Goal: Task Accomplishment & Management: Manage account settings

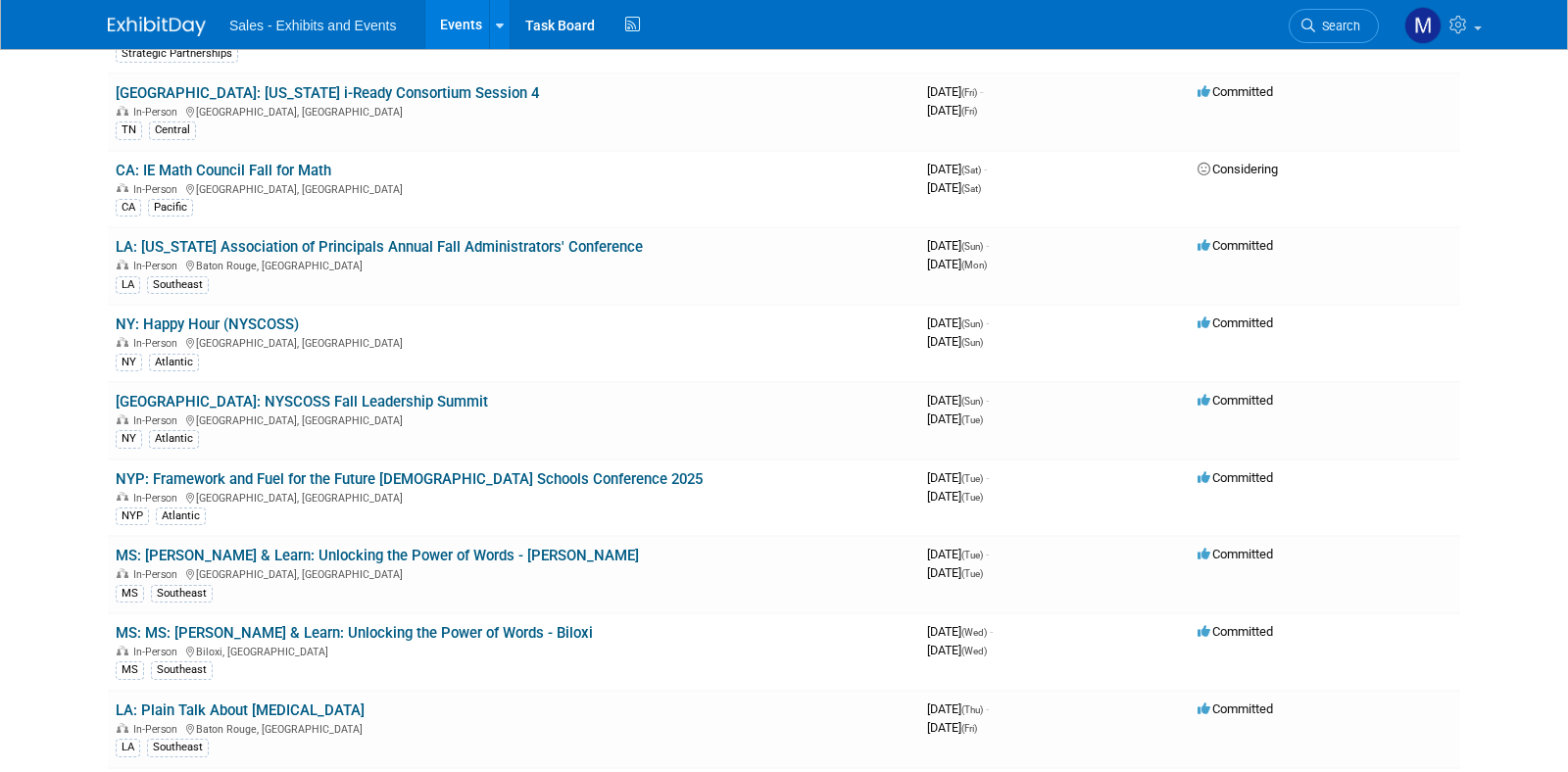
scroll to position [2280, 0]
click at [813, 203] on div "CA Pacific" at bounding box center [514, 204] width 796 height 21
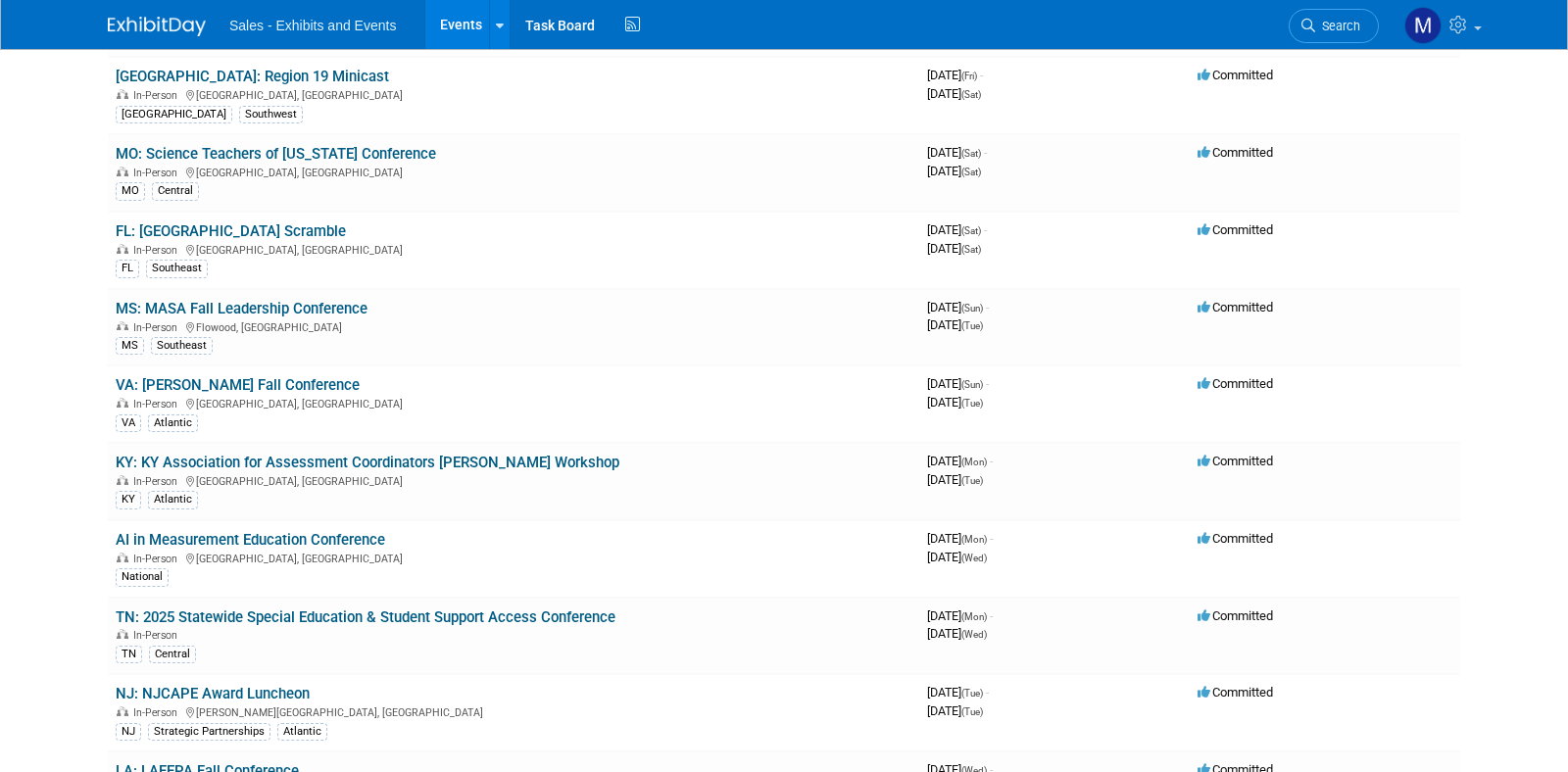
scroll to position [8817, 0]
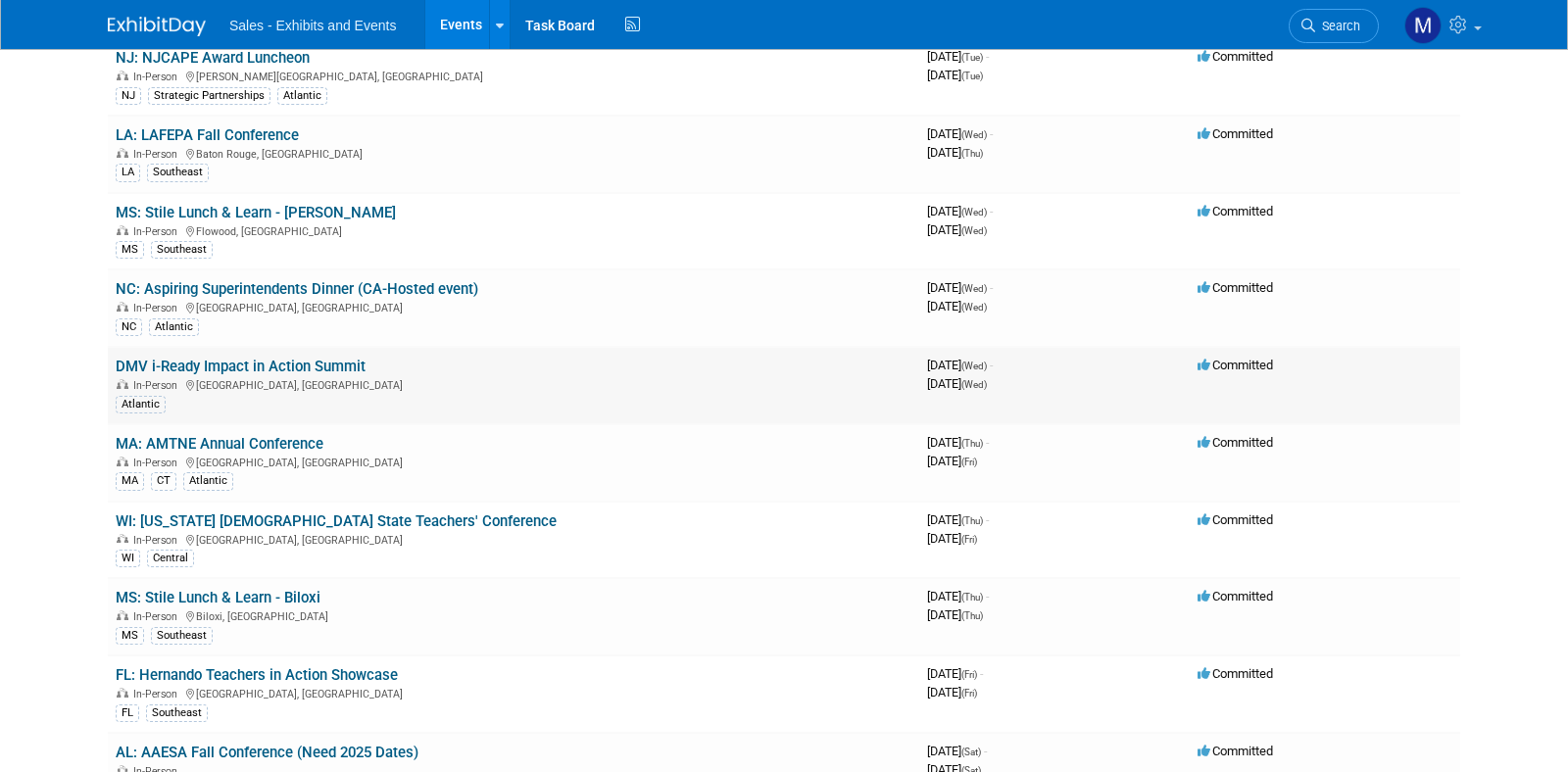
click at [332, 369] on link "DMV i-Ready Impact in Action Summit" at bounding box center [241, 366] width 249 height 18
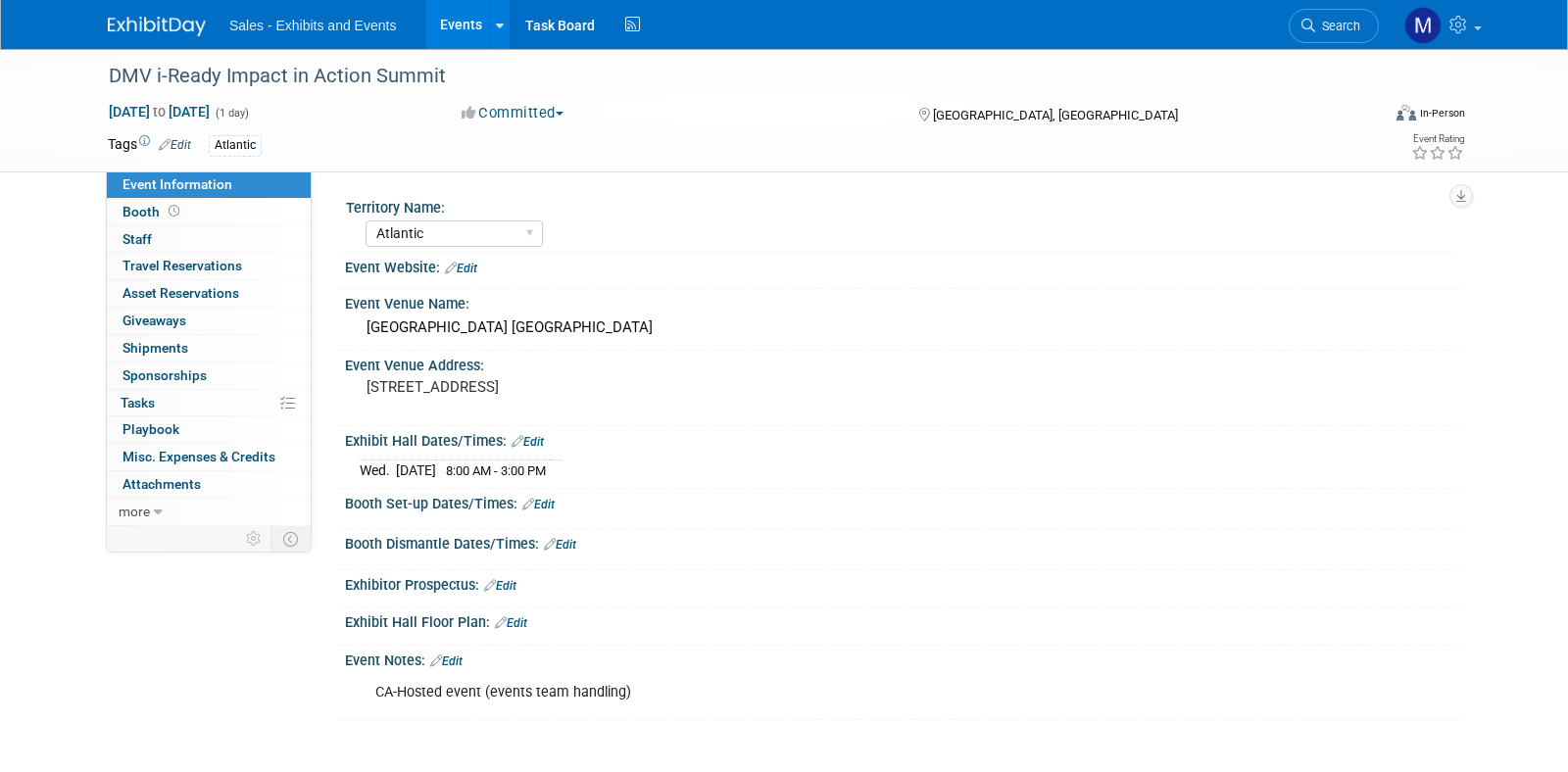
select select "Atlantic"
click at [160, 212] on span "Booth" at bounding box center [152, 212] width 60 height 16
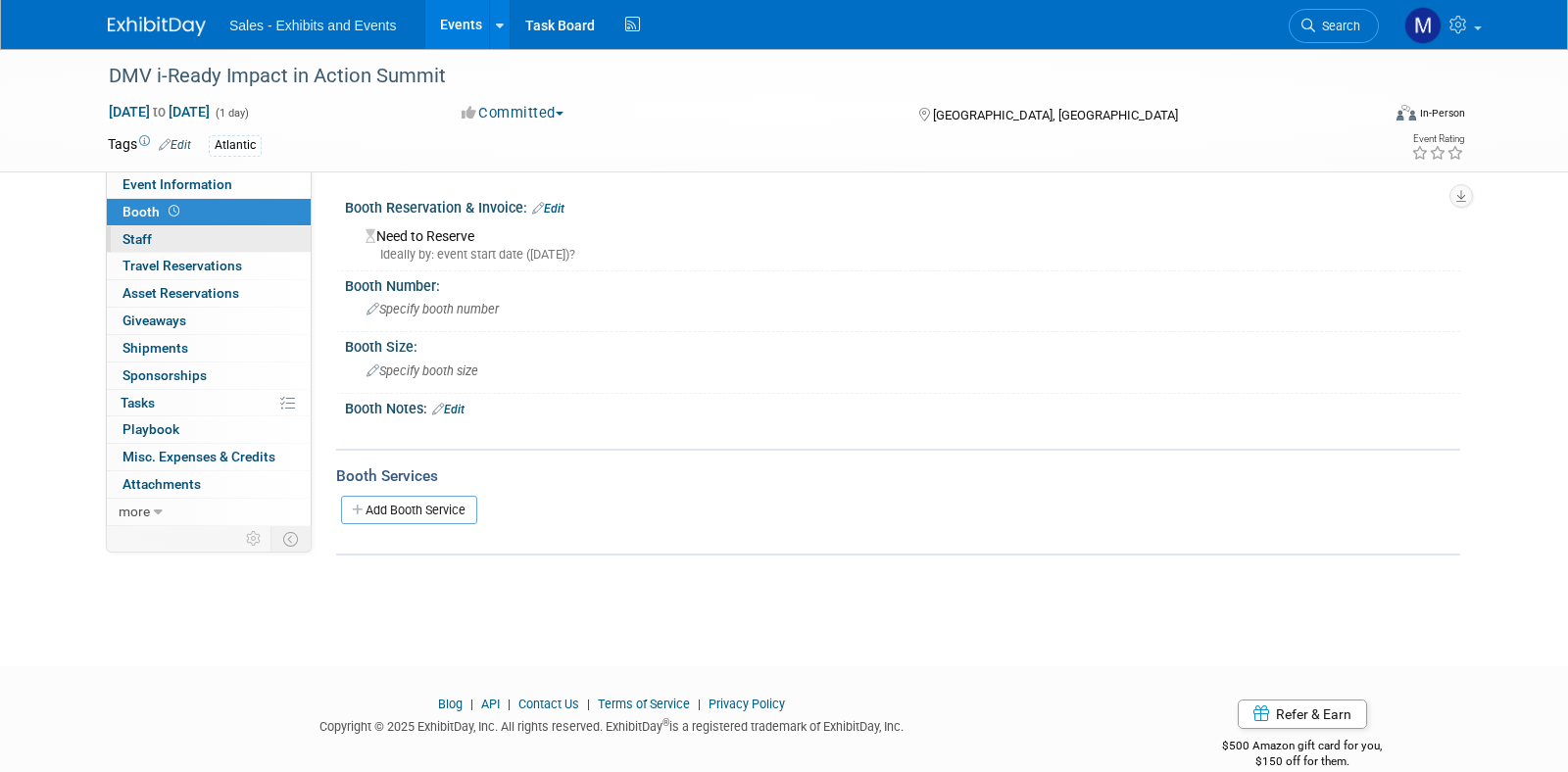
click at [155, 236] on link "0 Staff 0" at bounding box center [209, 240] width 204 height 27
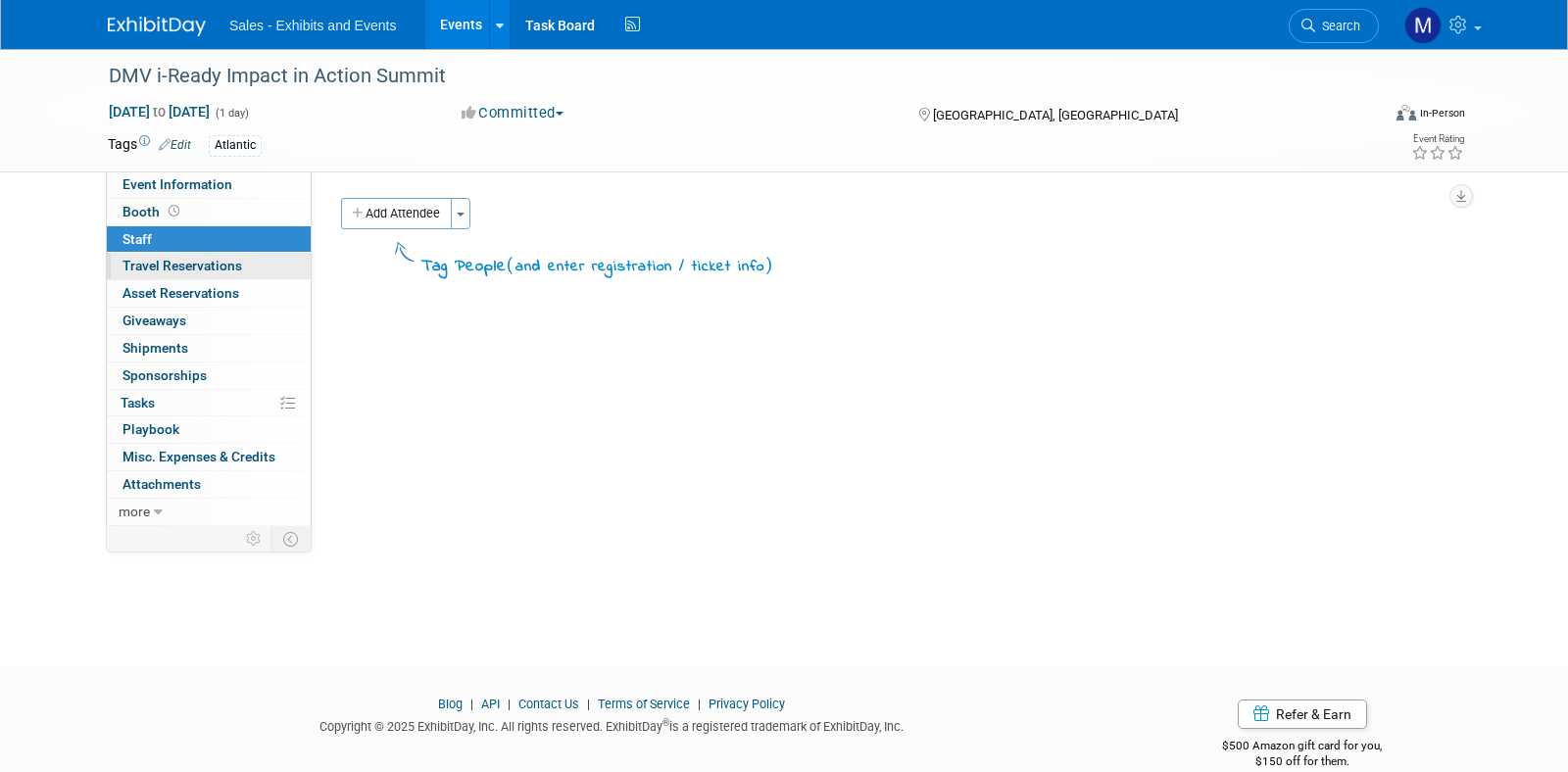
click at [155, 278] on link "0 Travel Reservations 0" at bounding box center [209, 265] width 204 height 27
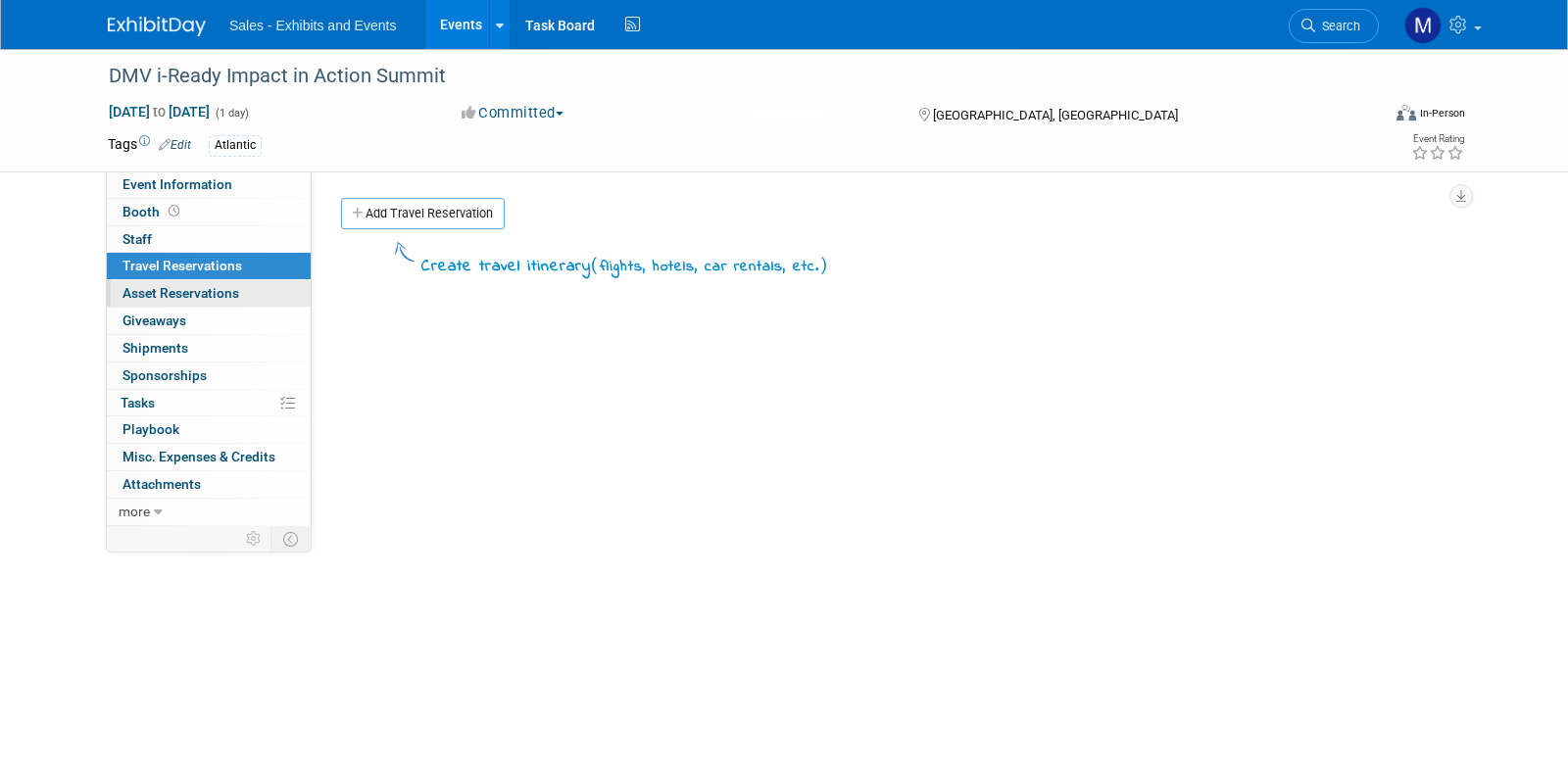
click at [165, 290] on span "Asset Reservations 0" at bounding box center [181, 293] width 117 height 16
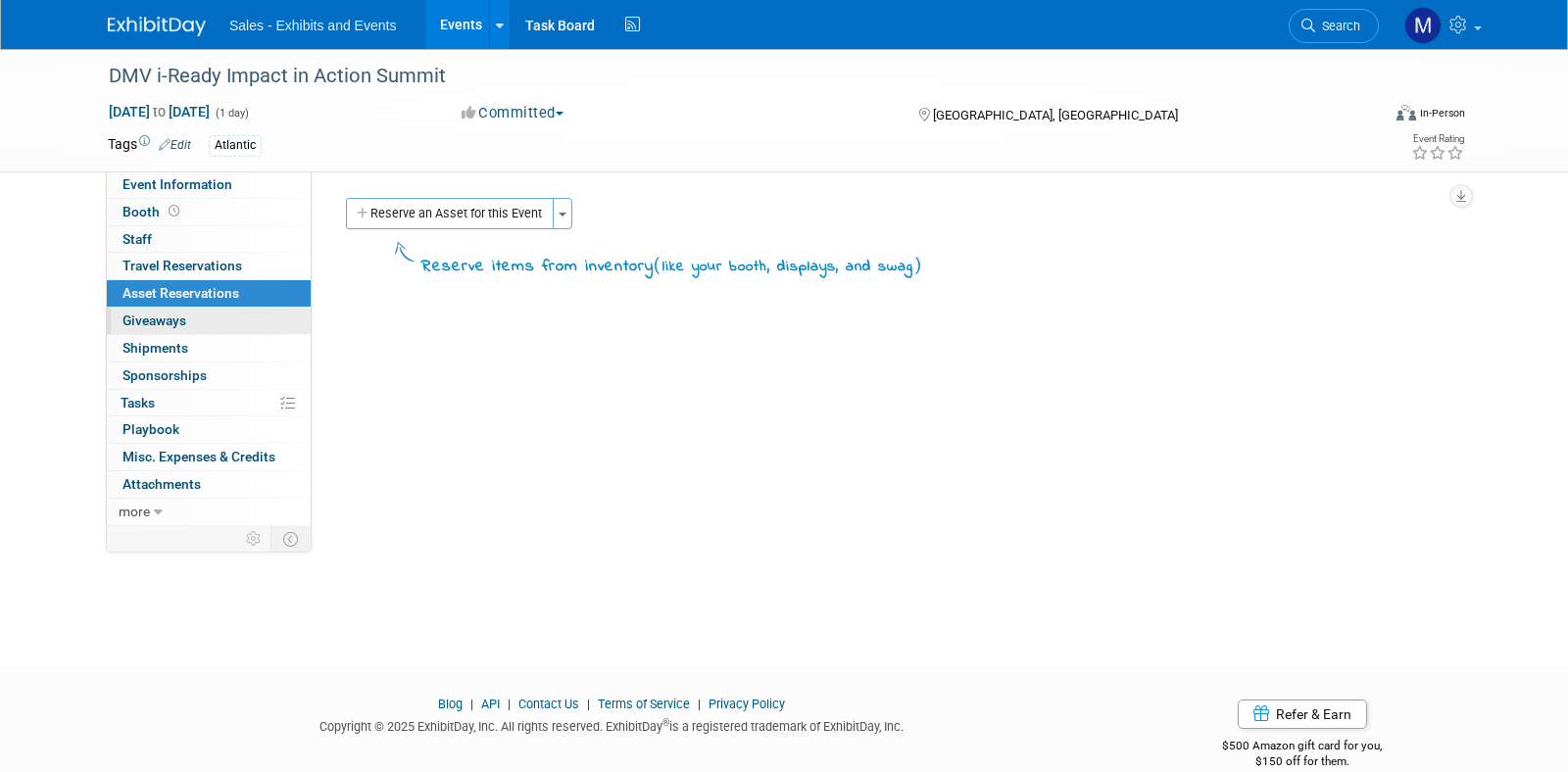
click at [166, 322] on span "Giveaways 0" at bounding box center [154, 321] width 63 height 16
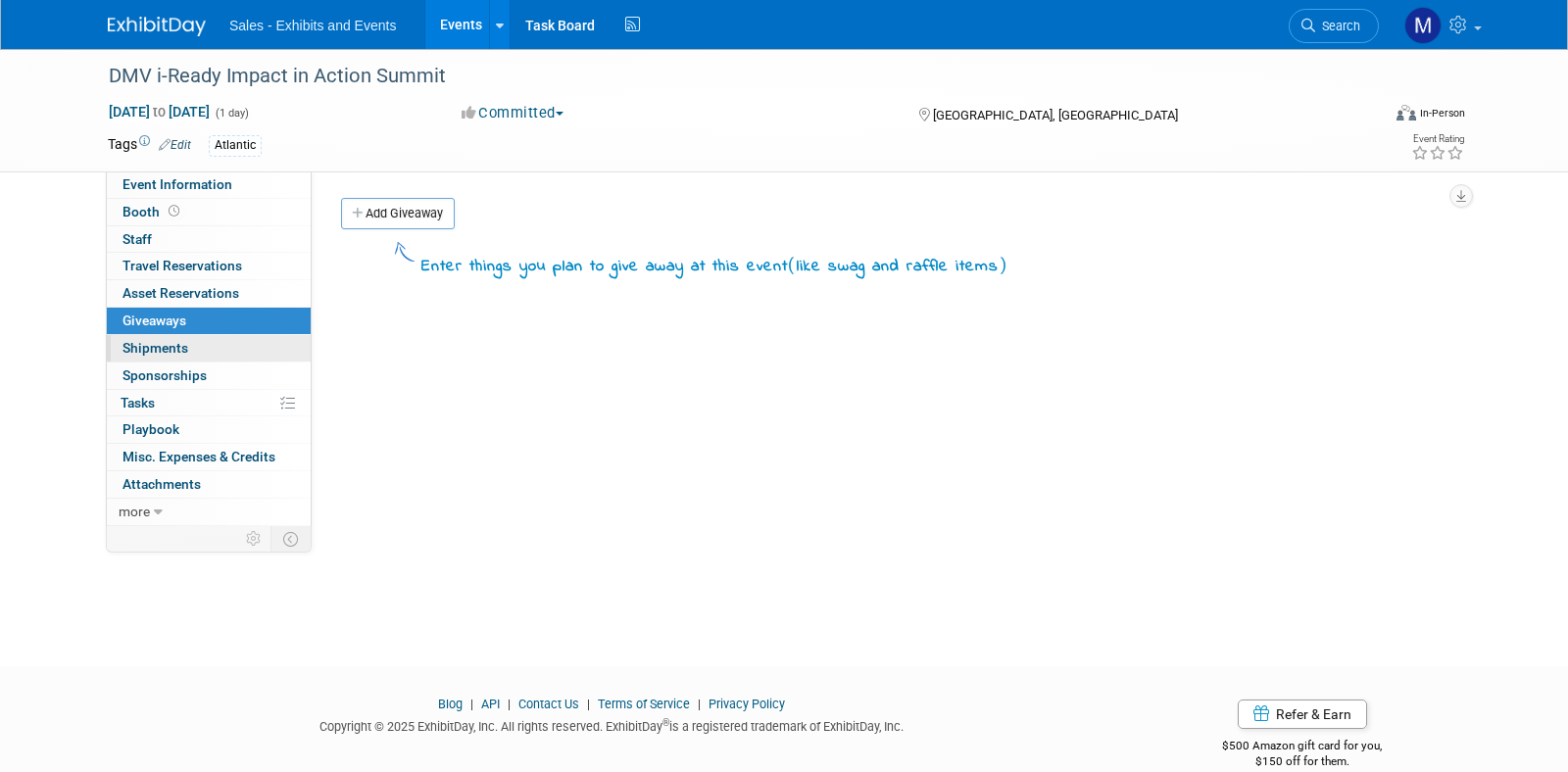
click at [174, 353] on span "Shipments 0" at bounding box center [155, 348] width 65 height 16
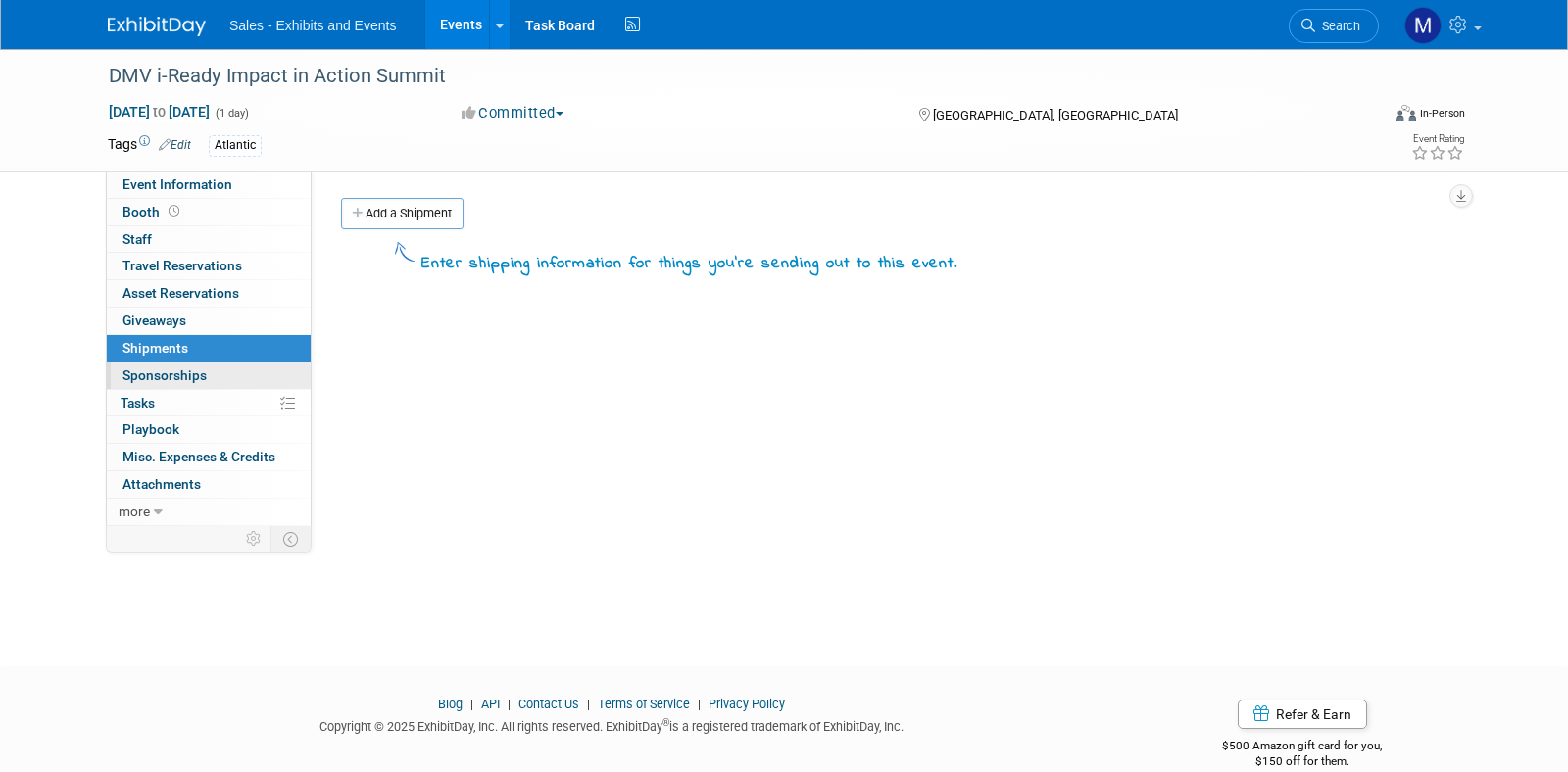
click at [174, 385] on link "0 Sponsorships 0" at bounding box center [209, 375] width 204 height 27
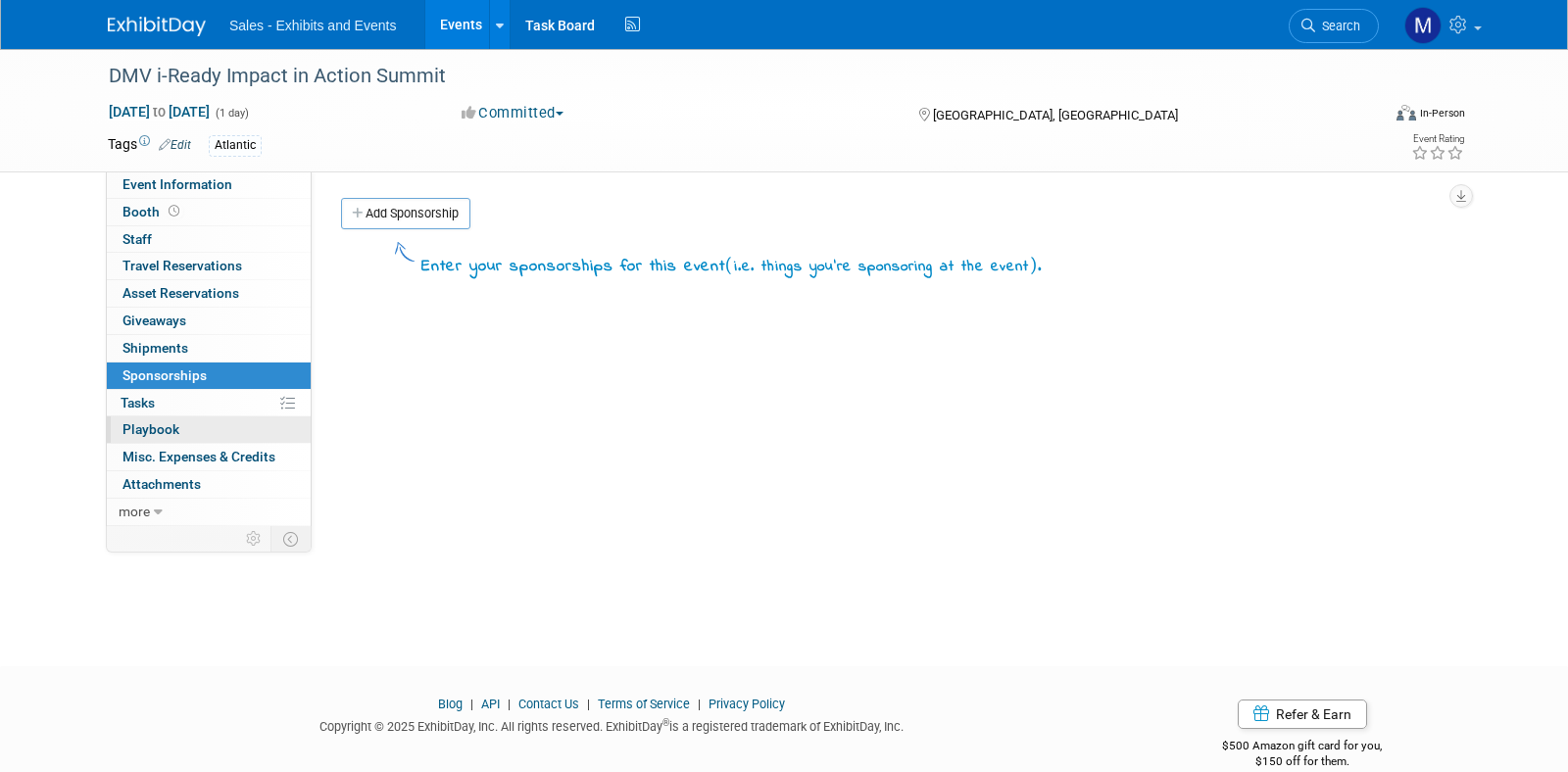
click at [168, 418] on link "0 Playbook 0" at bounding box center [209, 430] width 204 height 27
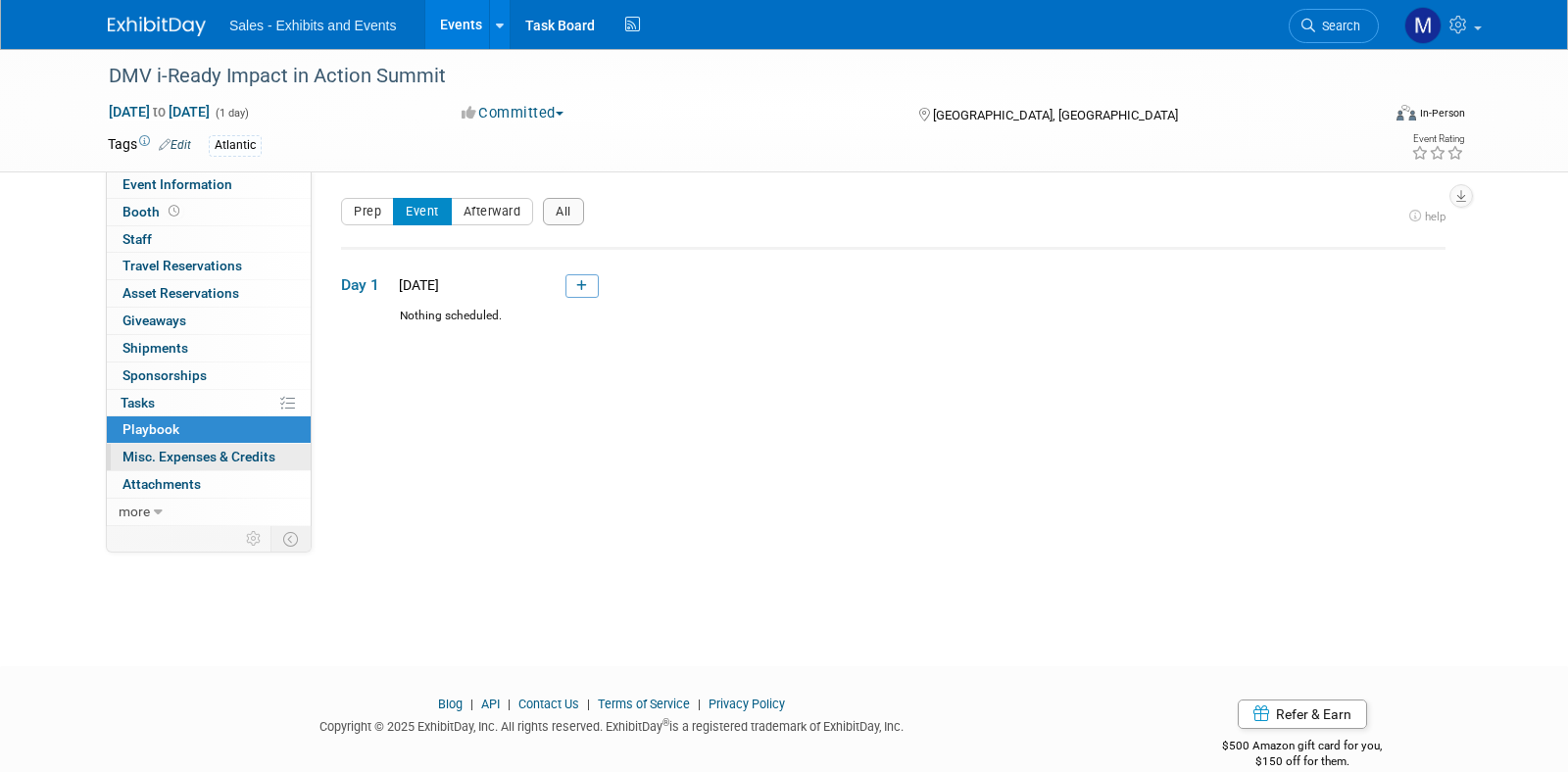
click at [171, 446] on link "0 Misc. Expenses & Credits 0" at bounding box center [209, 457] width 204 height 27
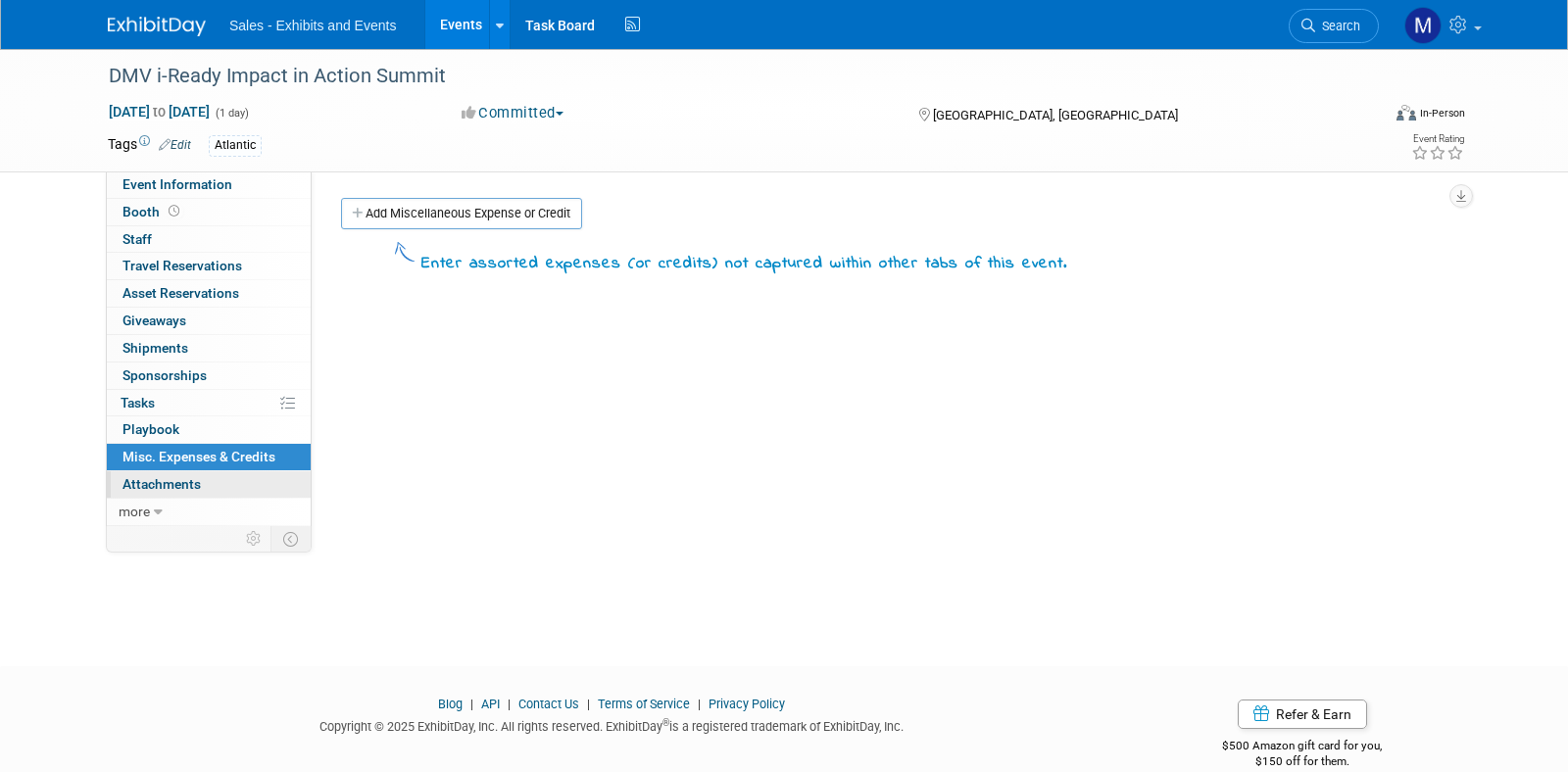
click at [177, 480] on span "Attachments 0" at bounding box center [161, 484] width 78 height 16
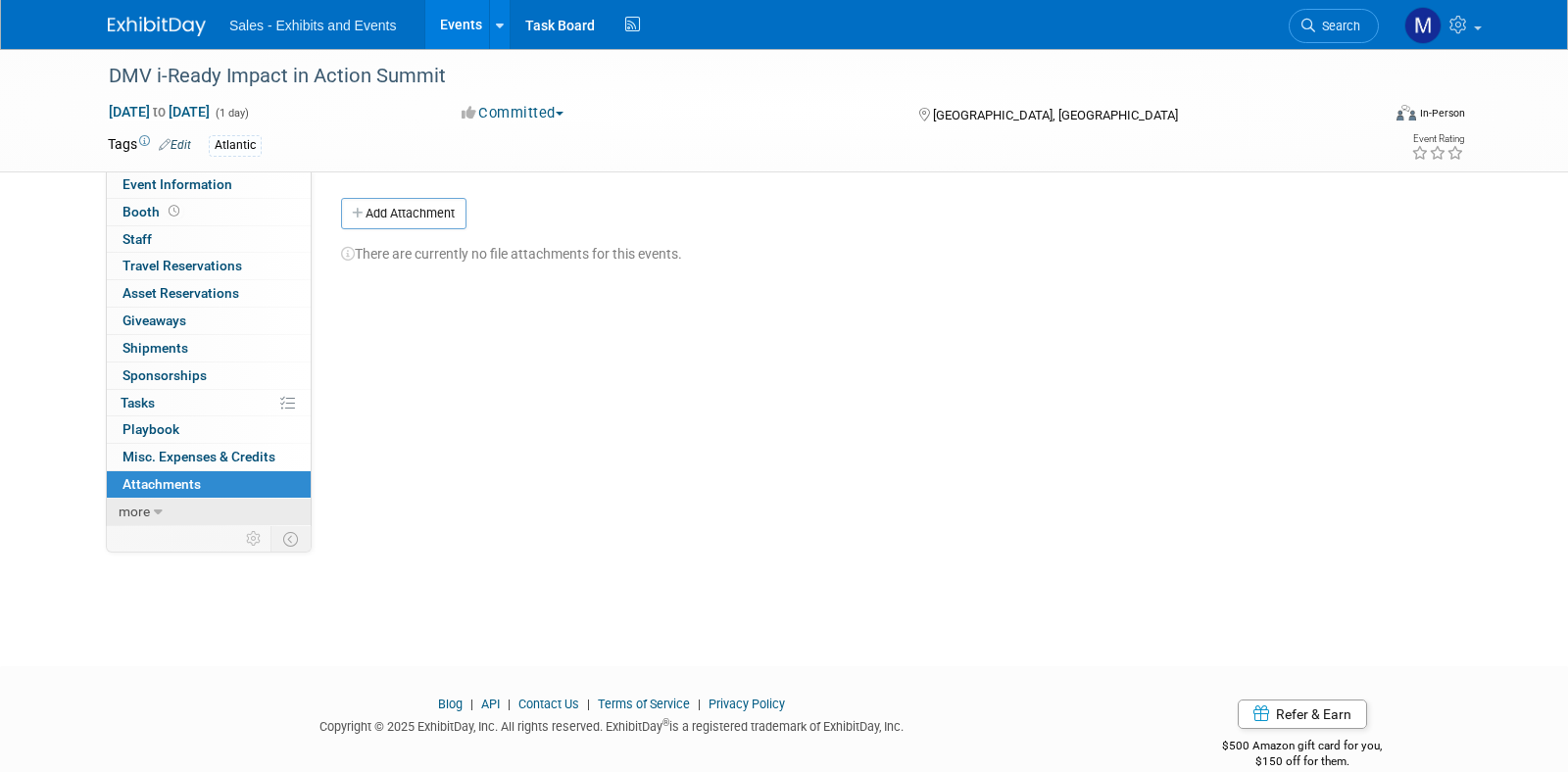
click at [151, 517] on link "more" at bounding box center [209, 512] width 204 height 27
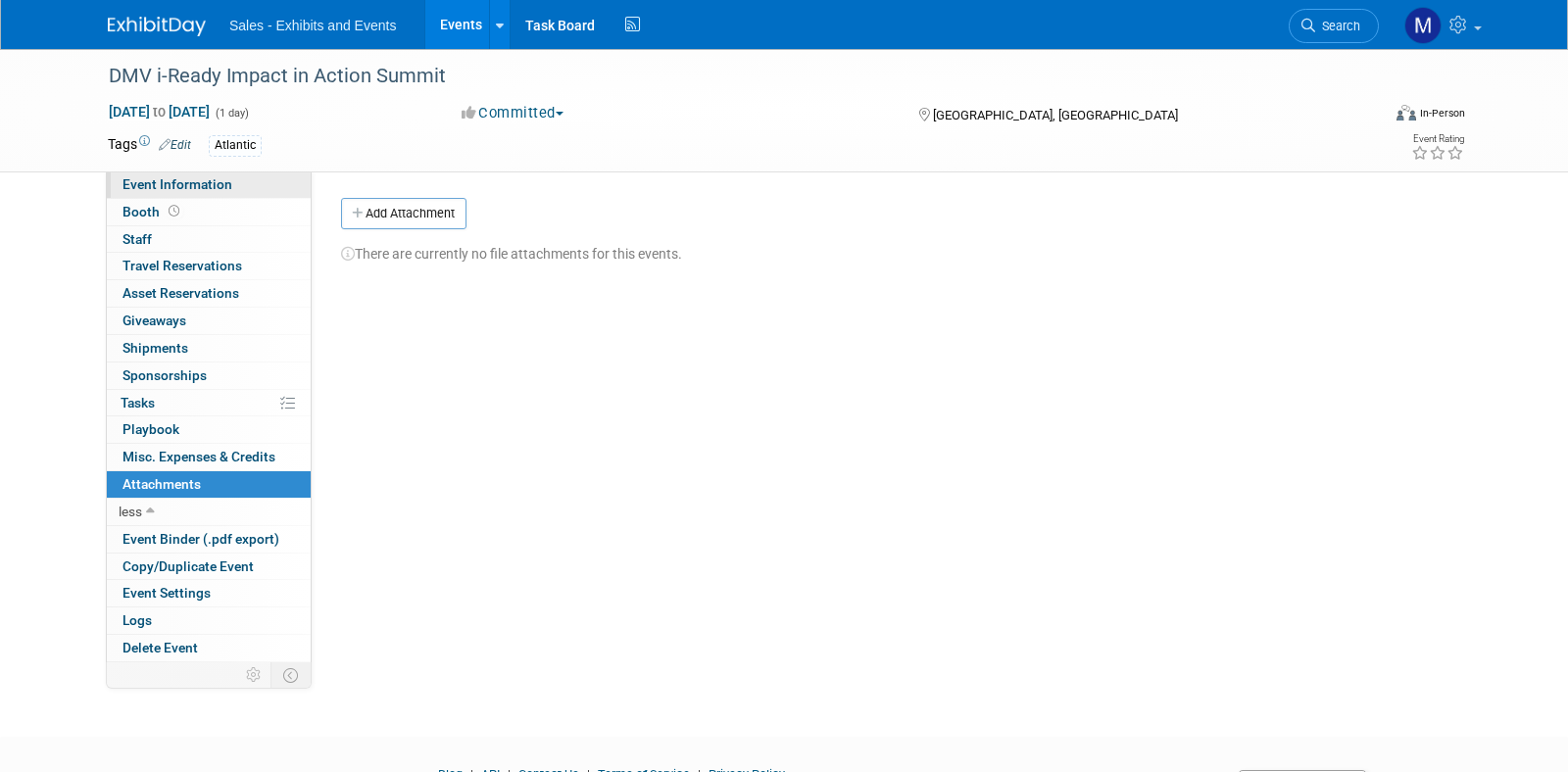
click at [195, 184] on span "Event Information" at bounding box center [177, 184] width 110 height 16
select select "Atlantic"
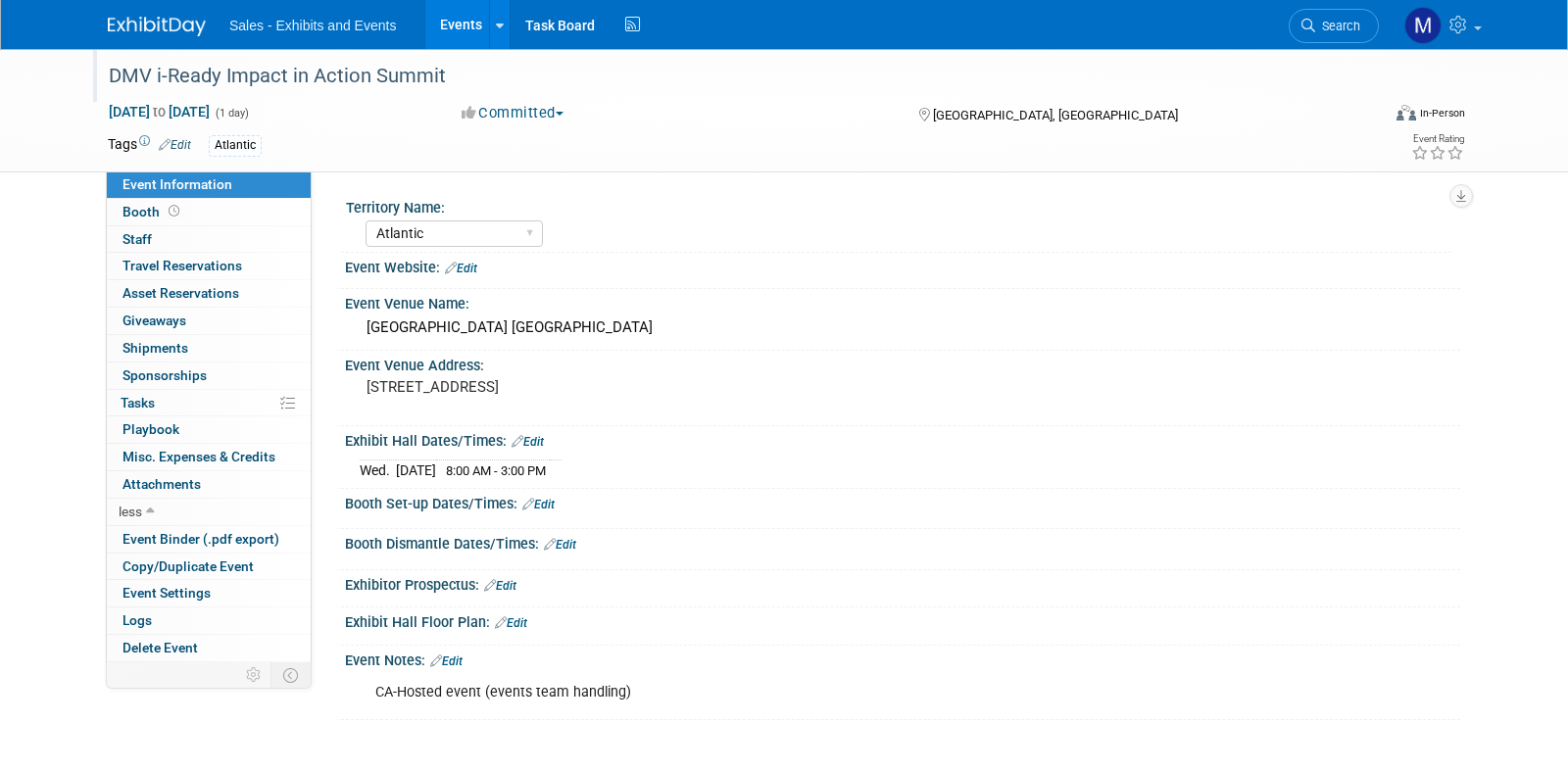
click at [399, 73] on div "DMV i-Ready Impact in Action Summit" at bounding box center [726, 76] width 1247 height 36
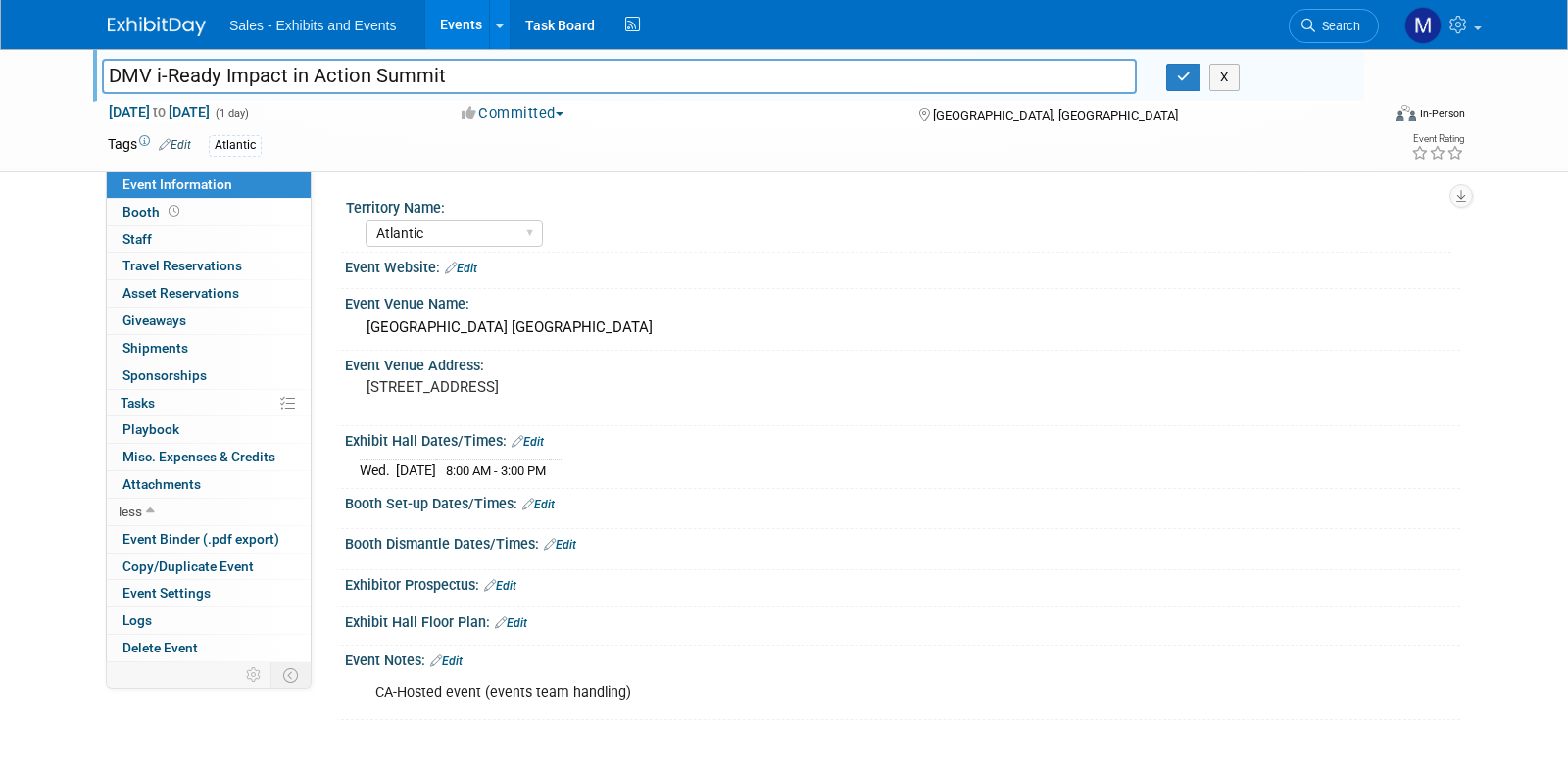
click at [399, 73] on input "DMV i-Ready Impact in Action Summit" at bounding box center [620, 75] width 1035 height 35
drag, startPoint x: 464, startPoint y: 81, endPoint x: 79, endPoint y: 62, distance: 385.5
click at [79, 62] on div "DMV i-Ready Impact in Action Summit DMV i-Ready Impact in Action Summit X Oct 2…" at bounding box center [784, 111] width 1568 height 124
